Goal: Task Accomplishment & Management: Manage account settings

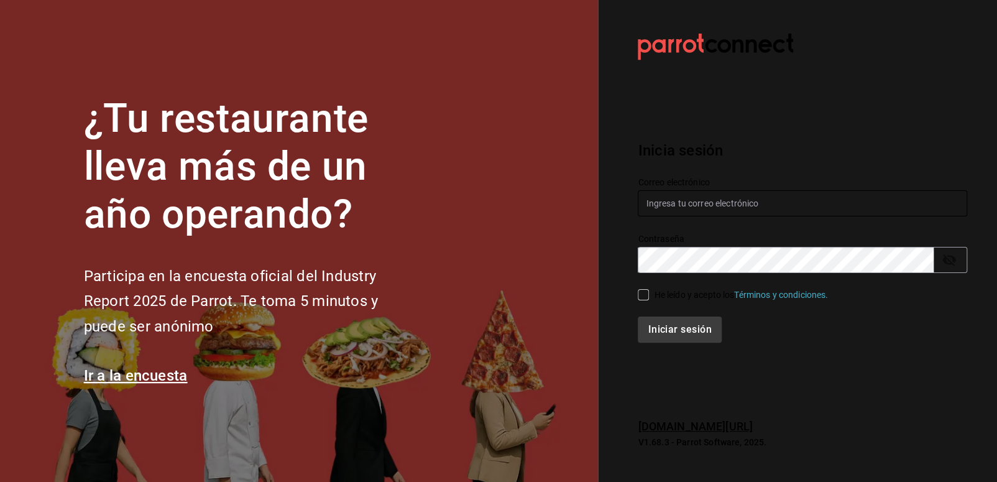
click at [676, 210] on input "text" at bounding box center [802, 203] width 329 height 26
paste input "alejandraarenas2500@gmail.com"
type input "alejandraarenas2500@gmail.com"
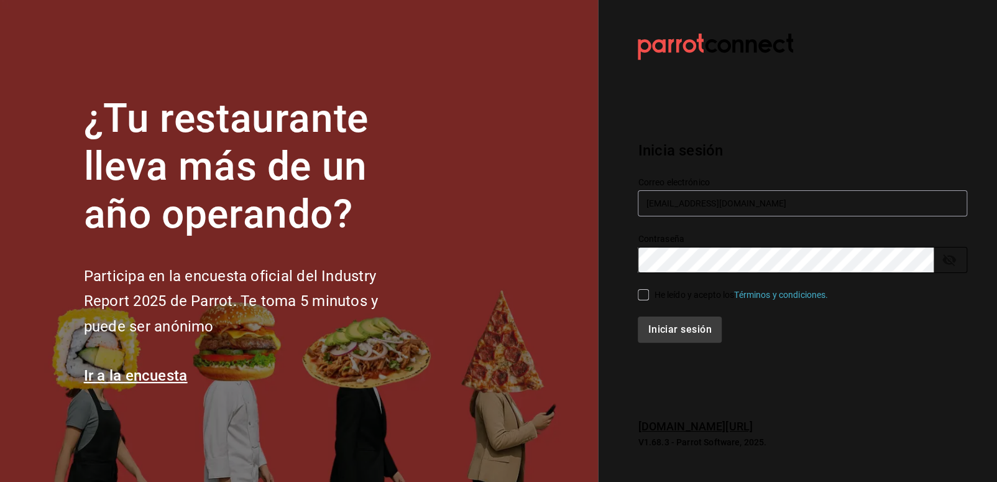
click at [635, 301] on div "Iniciar sesión" at bounding box center [795, 321] width 344 height 41
click at [643, 300] on input "He leído y acepto los Términos y condiciones." at bounding box center [643, 294] width 11 height 11
checkbox input "true"
click at [652, 338] on button "Iniciar sesión" at bounding box center [680, 329] width 85 height 26
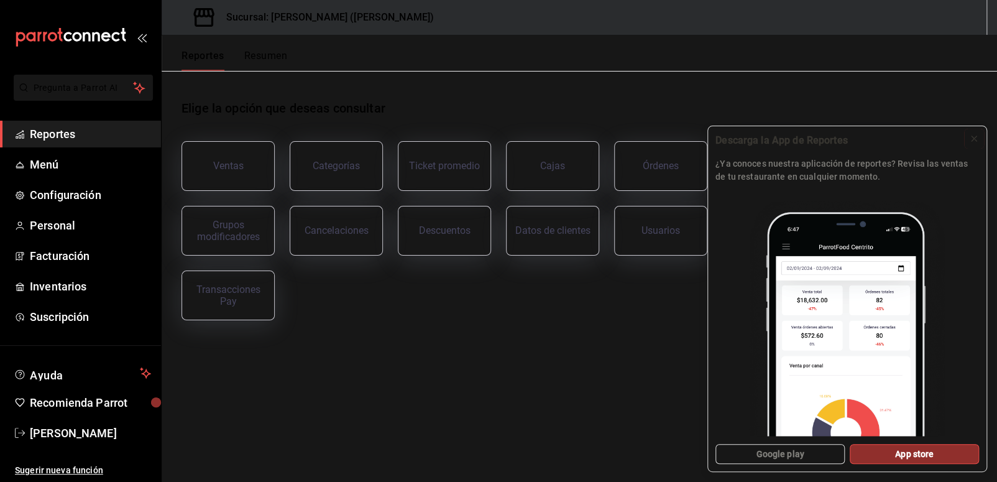
click at [976, 140] on icon at bounding box center [974, 139] width 10 height 10
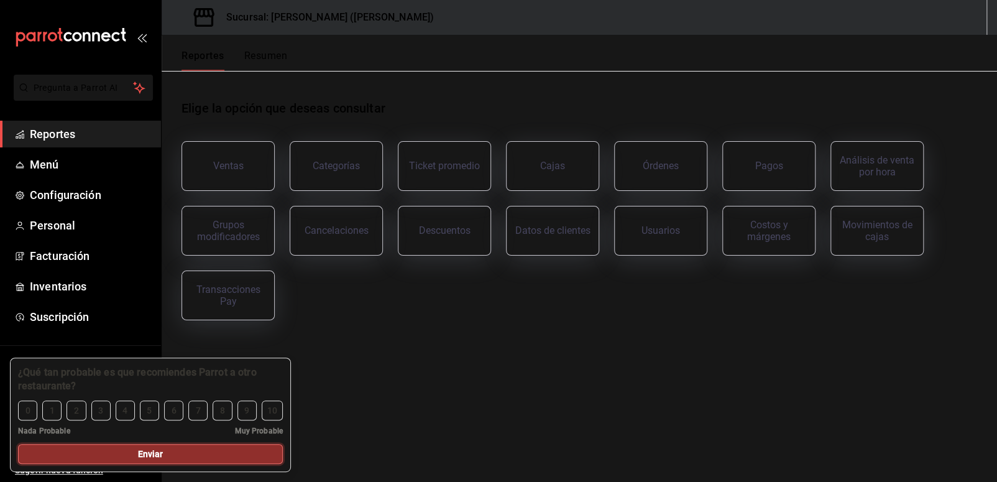
click at [216, 457] on button "Enviar" at bounding box center [150, 454] width 265 height 20
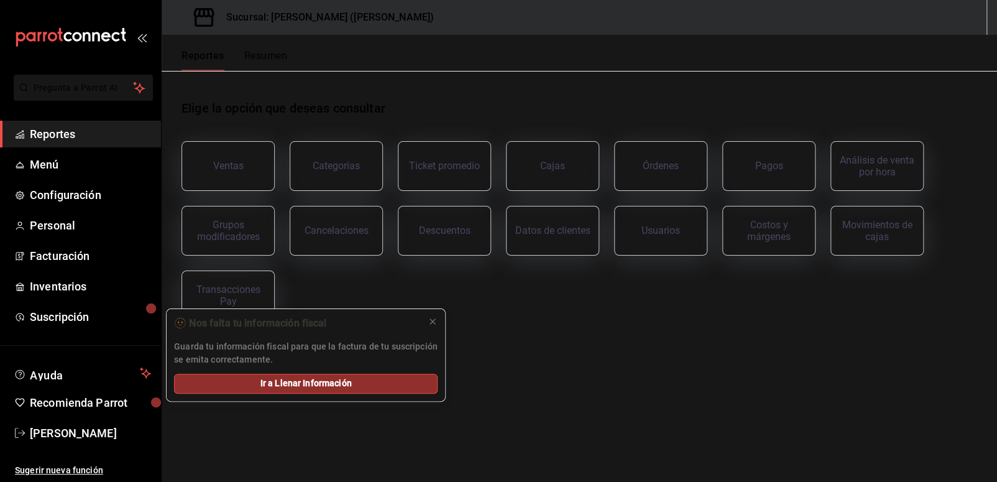
click at [461, 392] on main "Elige la opción que deseas consultar Ventas Categorías Ticket promedio Cajas Ór…" at bounding box center [579, 276] width 835 height 411
click at [431, 326] on div at bounding box center [433, 321] width 10 height 12
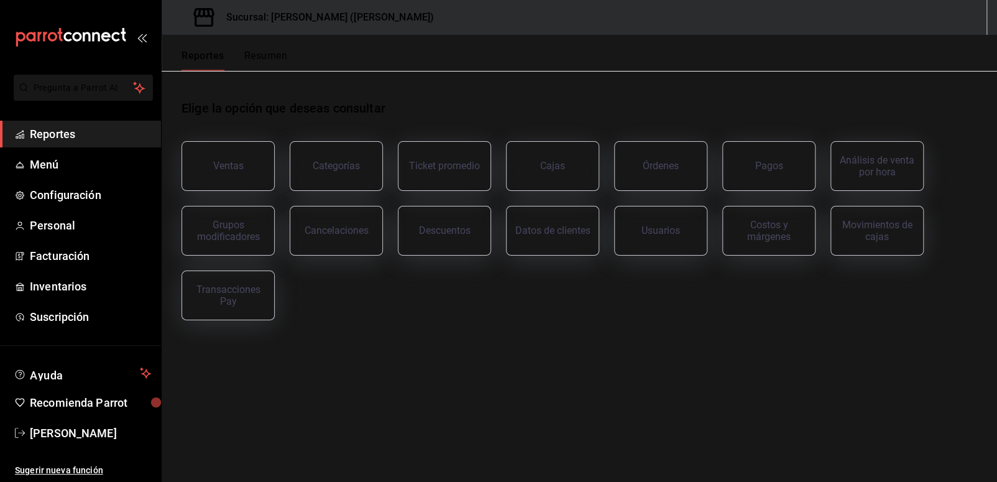
drag, startPoint x: 333, startPoint y: 174, endPoint x: 311, endPoint y: 329, distance: 156.3
click at [311, 338] on div "Elige la opción que deseas consultar Ventas Categorías Ticket promedio Cajas Ór…" at bounding box center [579, 205] width 835 height 269
click at [347, 173] on button "Categorías" at bounding box center [336, 166] width 93 height 50
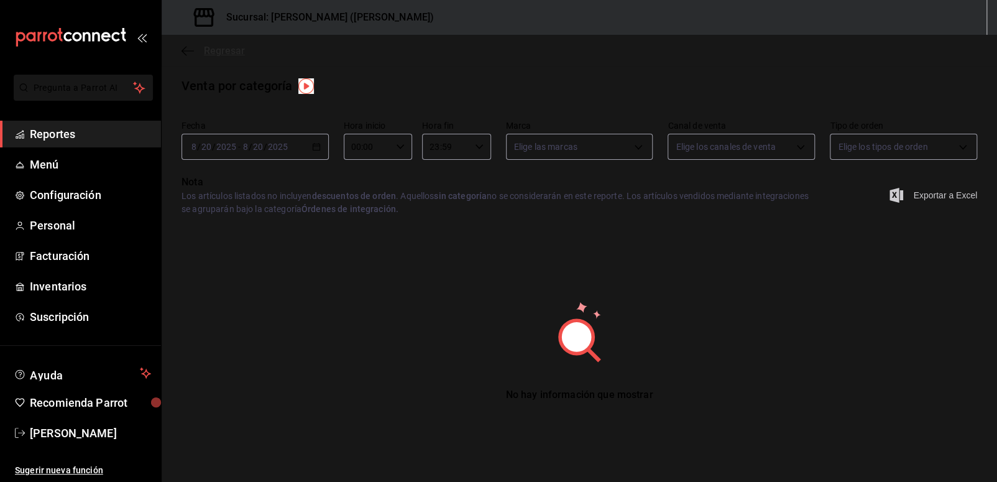
click at [214, 52] on span "Regresar" at bounding box center [224, 51] width 41 height 12
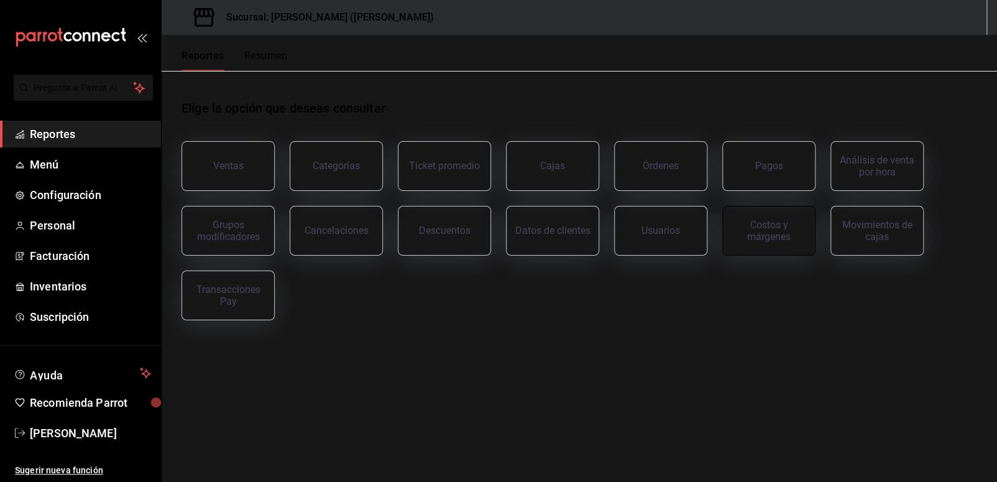
click at [781, 242] on button "Costos y márgenes" at bounding box center [768, 231] width 93 height 50
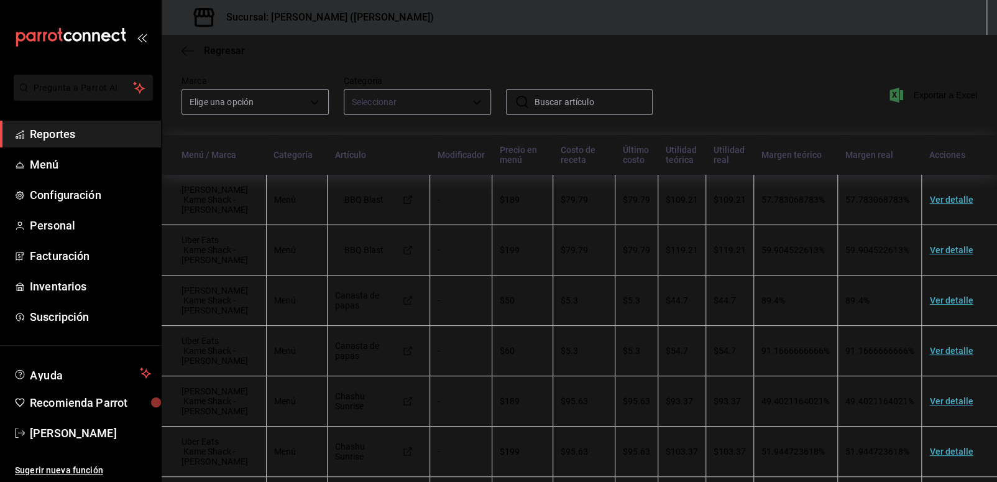
scroll to position [62, 0]
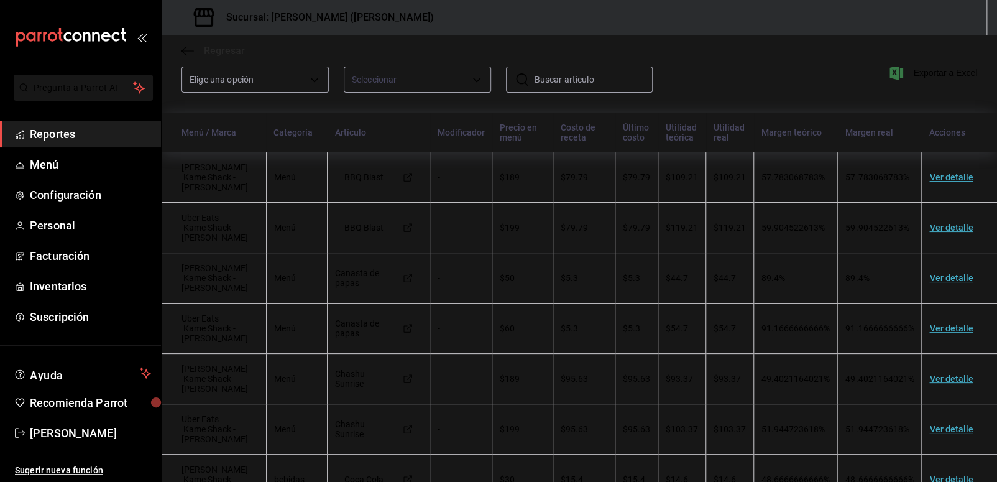
click at [185, 52] on icon "button" at bounding box center [187, 50] width 12 height 11
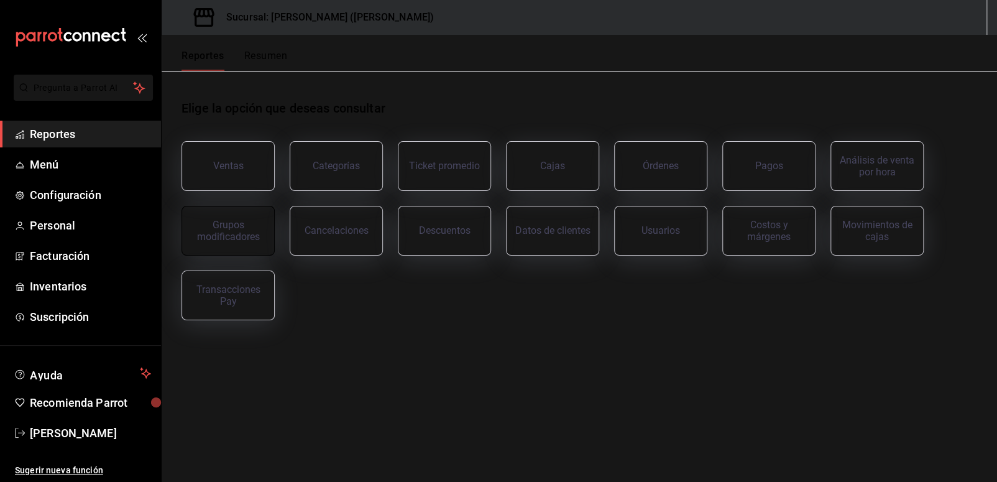
click at [227, 221] on div "Grupos modificadores" at bounding box center [228, 231] width 77 height 24
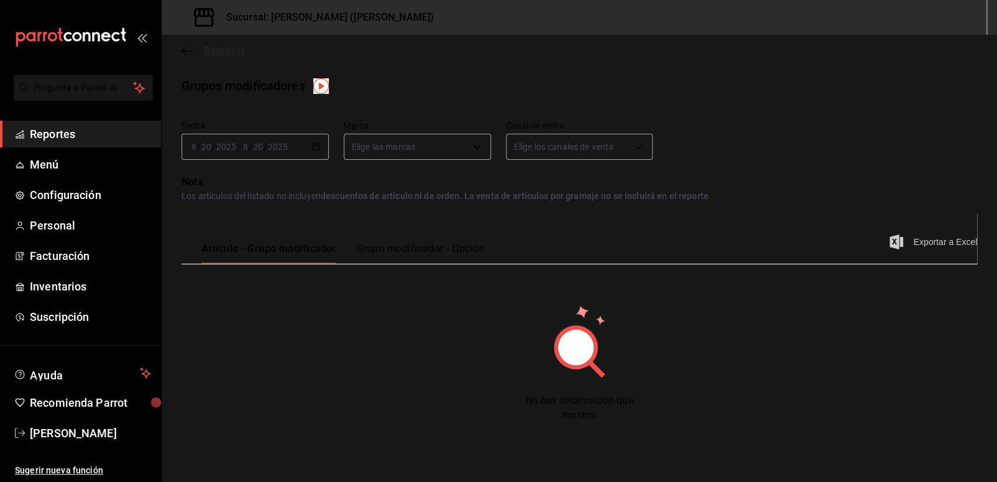
click at [185, 54] on icon "button" at bounding box center [183, 50] width 5 height 9
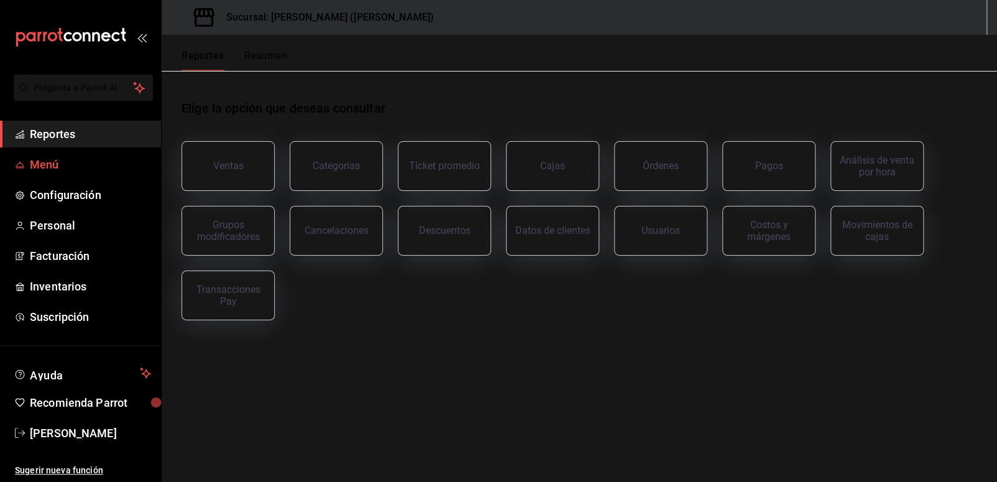
click at [67, 165] on span "Menú" at bounding box center [90, 164] width 121 height 17
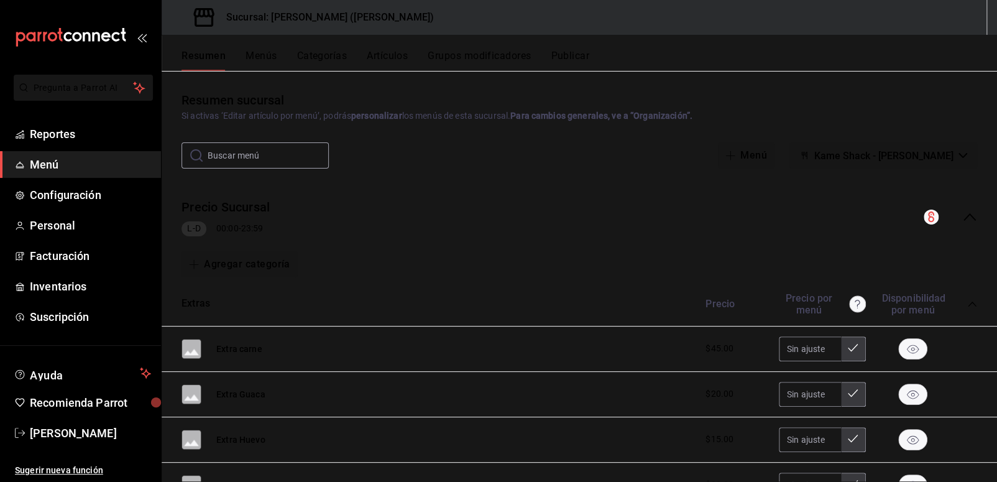
click at [262, 61] on button "Menús" at bounding box center [261, 60] width 31 height 21
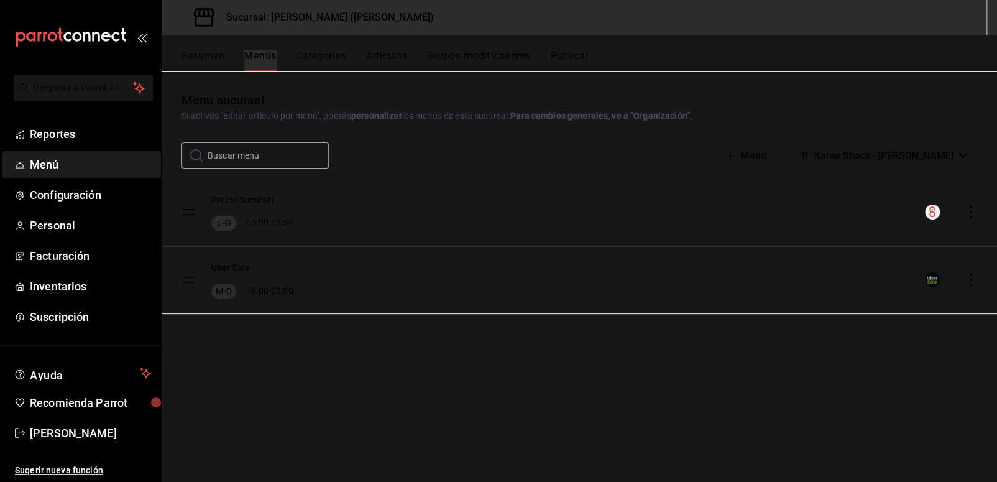
click at [310, 61] on button "Categorías" at bounding box center [321, 60] width 50 height 21
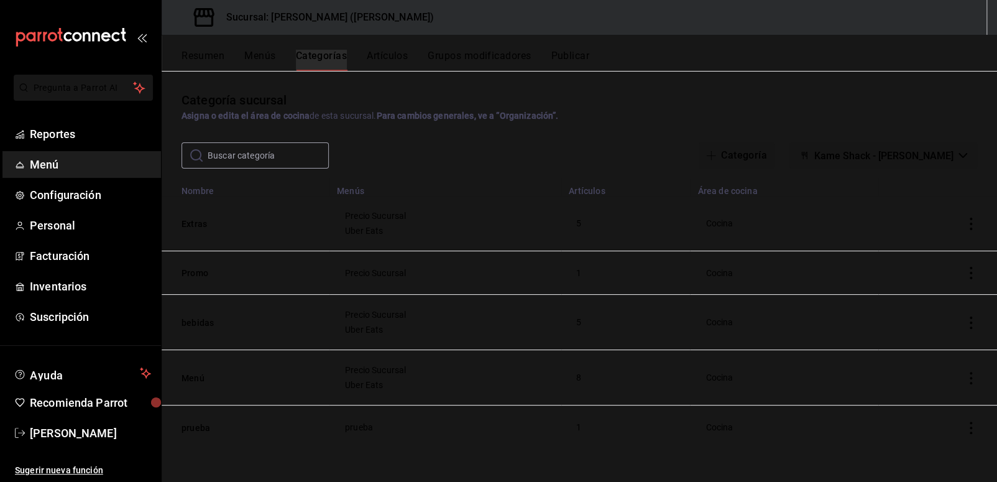
drag, startPoint x: 355, startPoint y: 63, endPoint x: 367, endPoint y: 63, distance: 12.4
click at [357, 63] on div "Resumen Menús Categorías Artículos Grupos modificadores Publicar" at bounding box center [588, 60] width 815 height 21
click at [372, 62] on button "Artículos" at bounding box center [387, 60] width 41 height 21
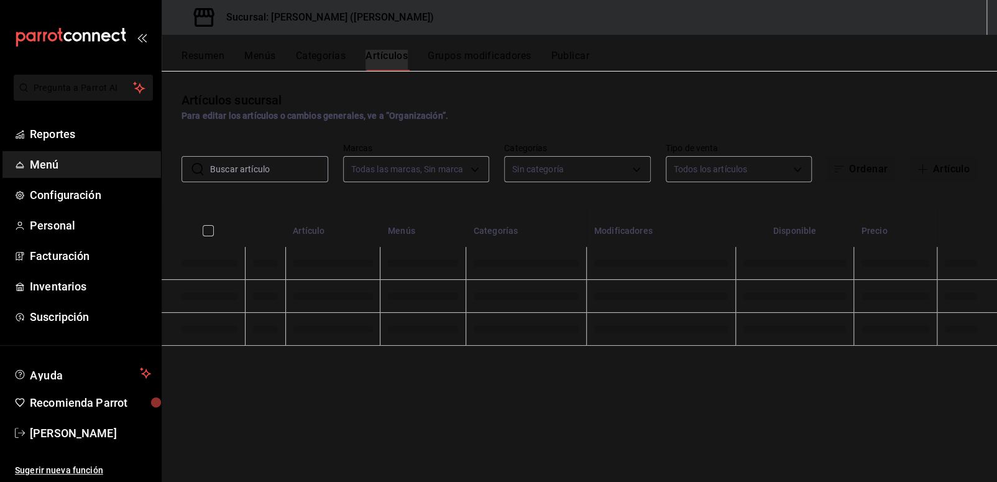
type input "a3e3831b-518b-4482-83c3-b99eabab3043"
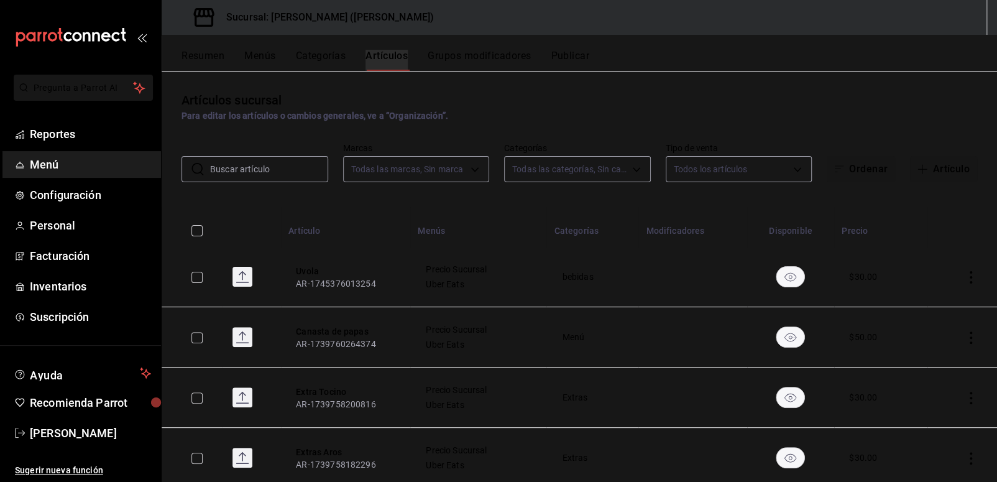
type input "b7c5c213-09ab-4fd6-a835-7edcb4f2cbc7,2a5e266c-9bbd-4b12-ac66-39699a07457d,e5bc9…"
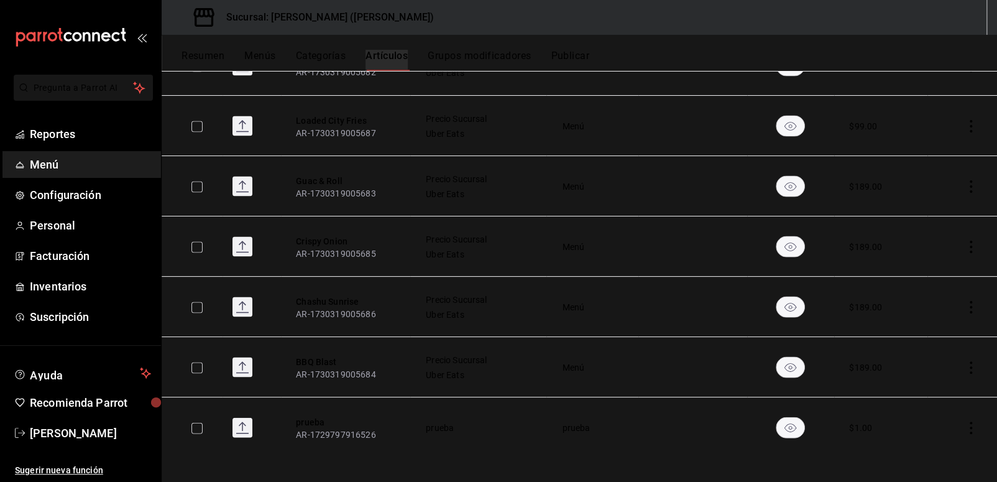
scroll to position [1299, 0]
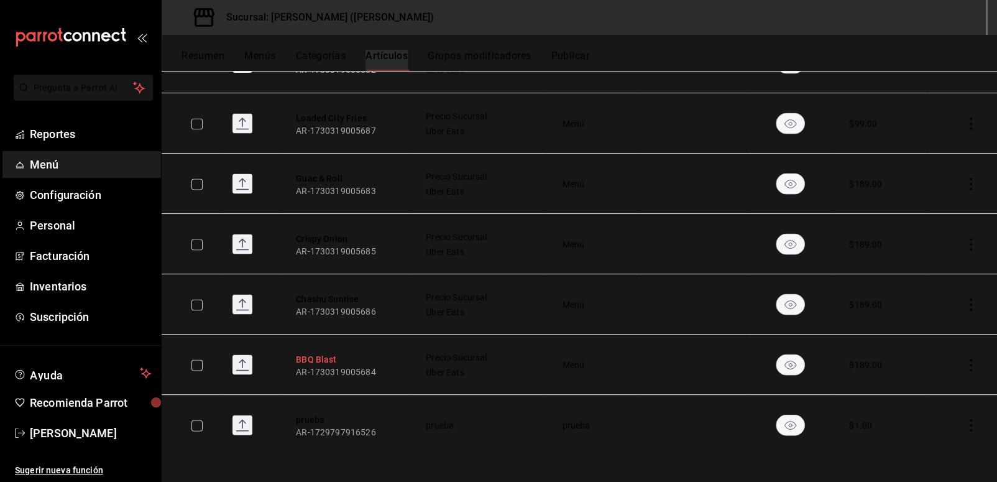
click at [311, 357] on button "BBQ Blast" at bounding box center [345, 358] width 99 height 12
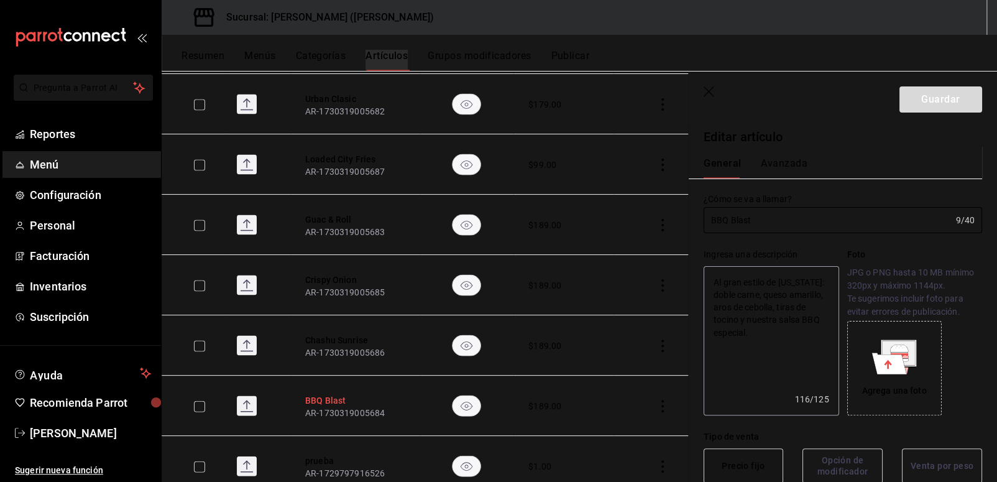
type textarea "x"
type input "$189.00"
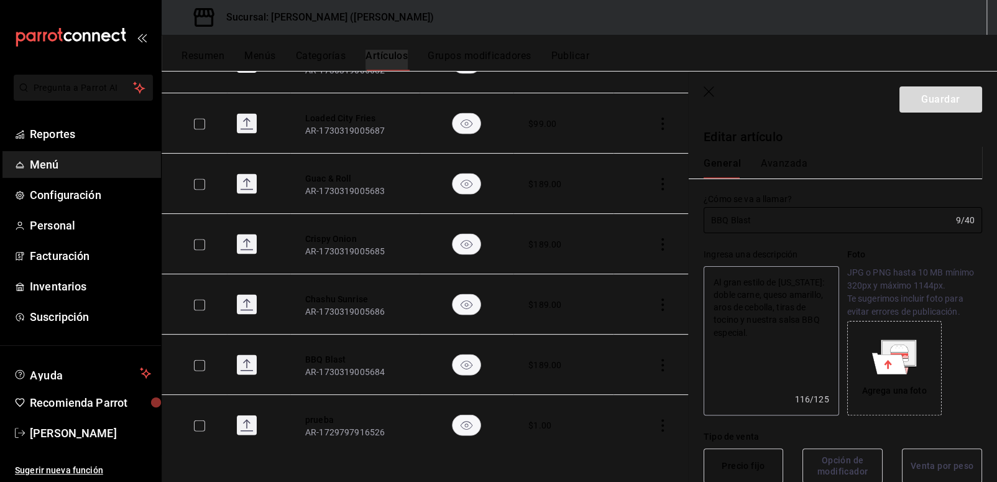
click at [805, 162] on div "General [PERSON_NAME]" at bounding box center [836, 167] width 264 height 21
click at [794, 166] on button "Avanzada" at bounding box center [784, 167] width 47 height 21
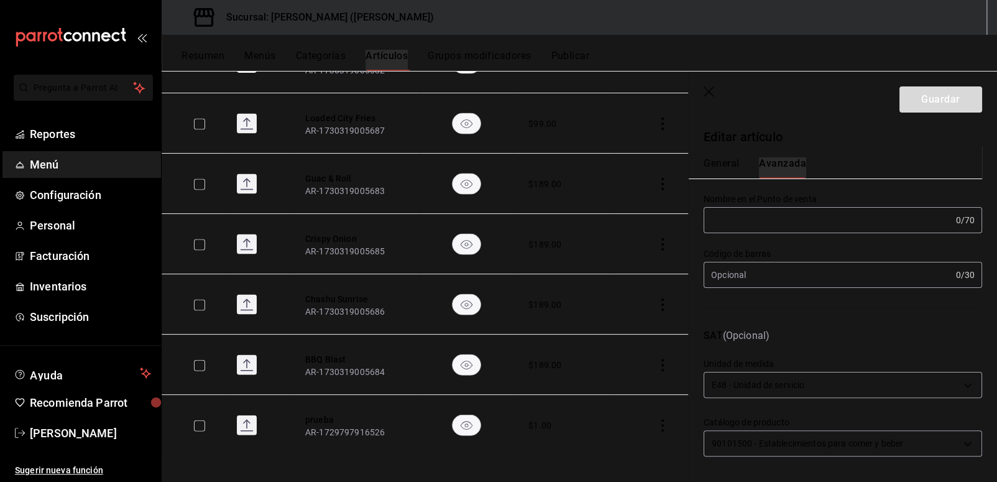
click at [720, 158] on button "General" at bounding box center [721, 167] width 35 height 21
type textarea "x"
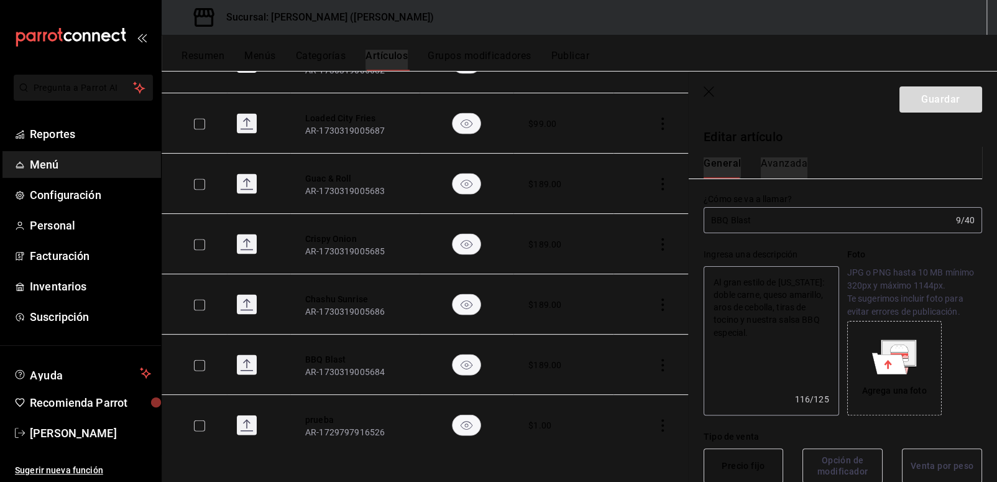
click at [791, 160] on button "Avanzada" at bounding box center [784, 167] width 47 height 21
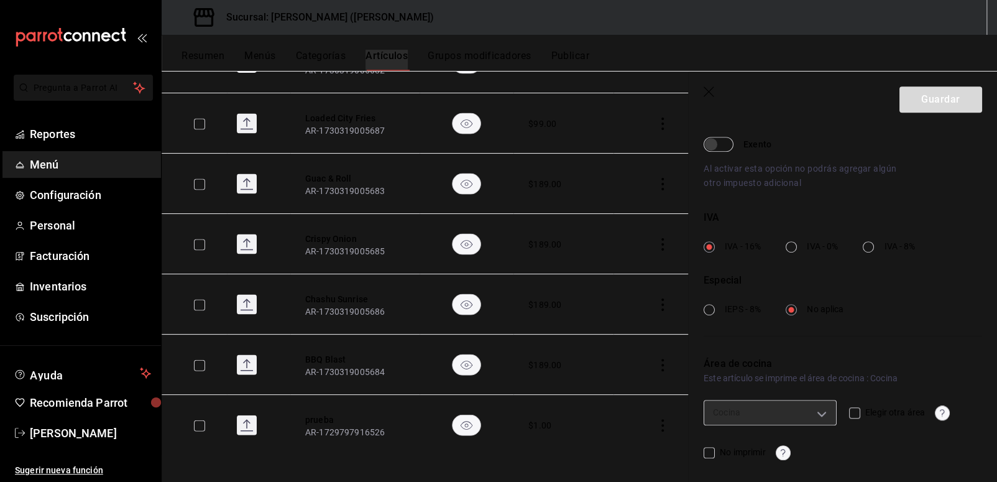
scroll to position [395, 0]
click at [193, 64] on button "Resumen" at bounding box center [202, 60] width 43 height 21
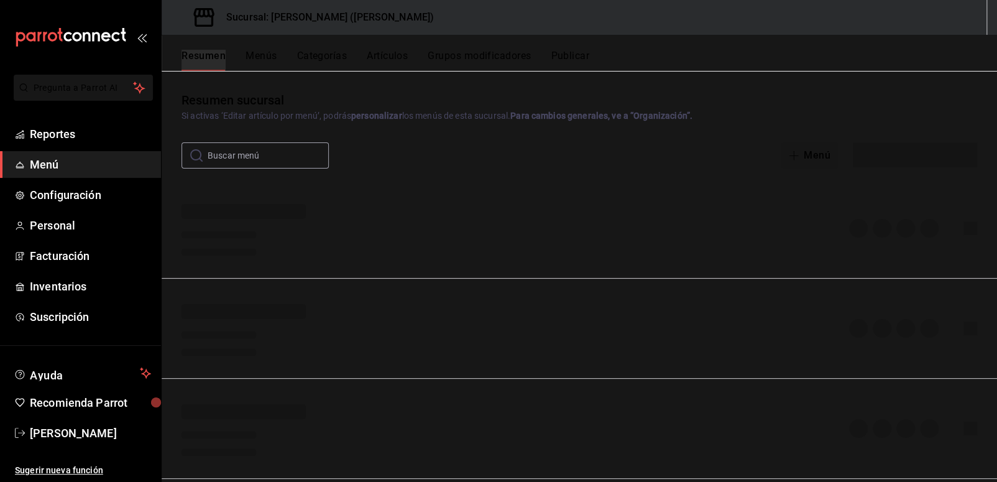
click at [489, 52] on button "Grupos modificadores" at bounding box center [479, 60] width 103 height 21
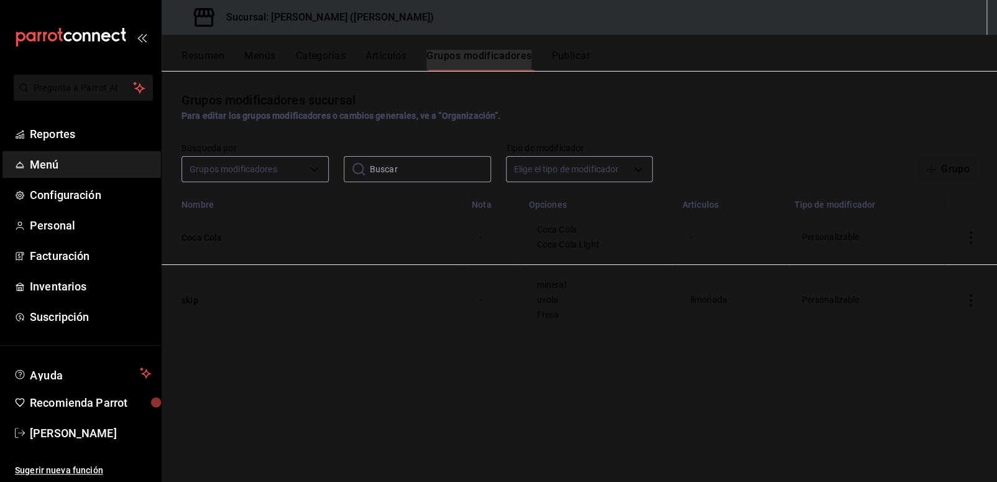
click at [580, 52] on button "Publicar" at bounding box center [570, 60] width 39 height 21
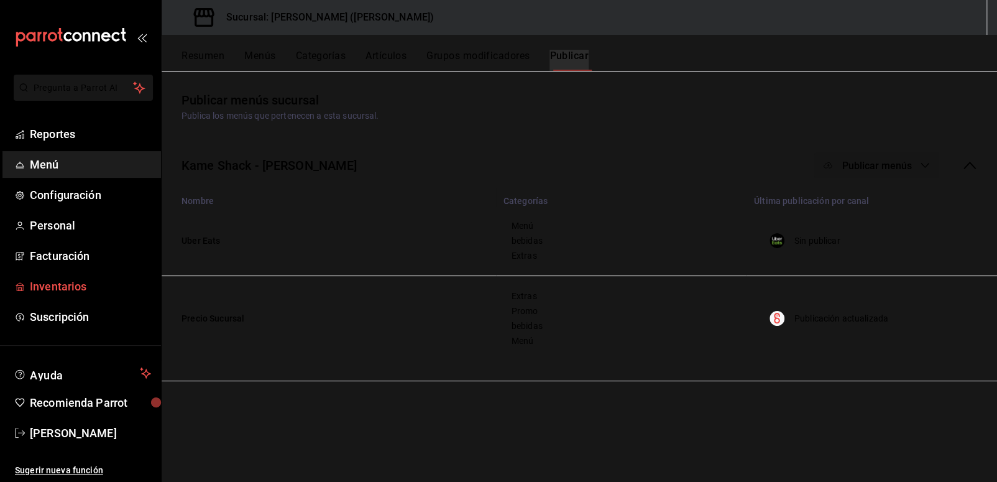
click at [78, 283] on span "Inventarios" at bounding box center [90, 286] width 121 height 17
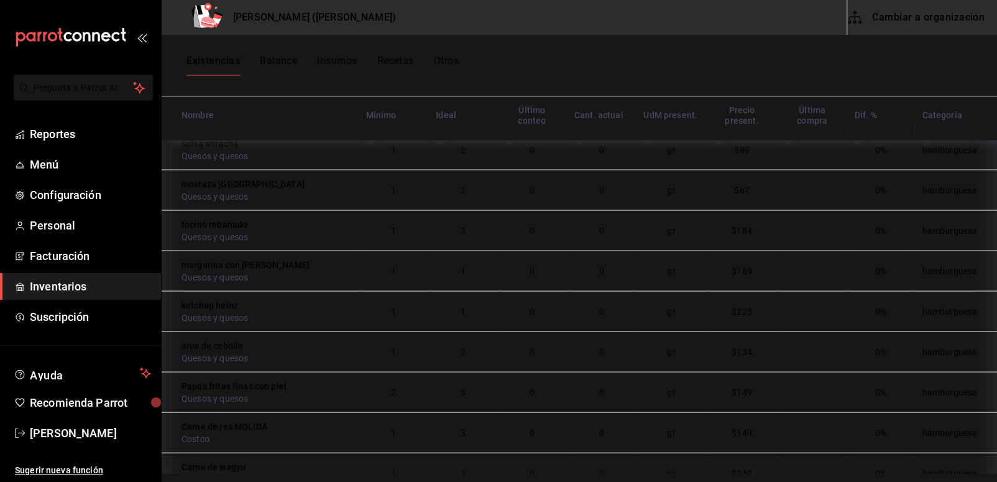
scroll to position [1300, 0]
